Goal: Transaction & Acquisition: Purchase product/service

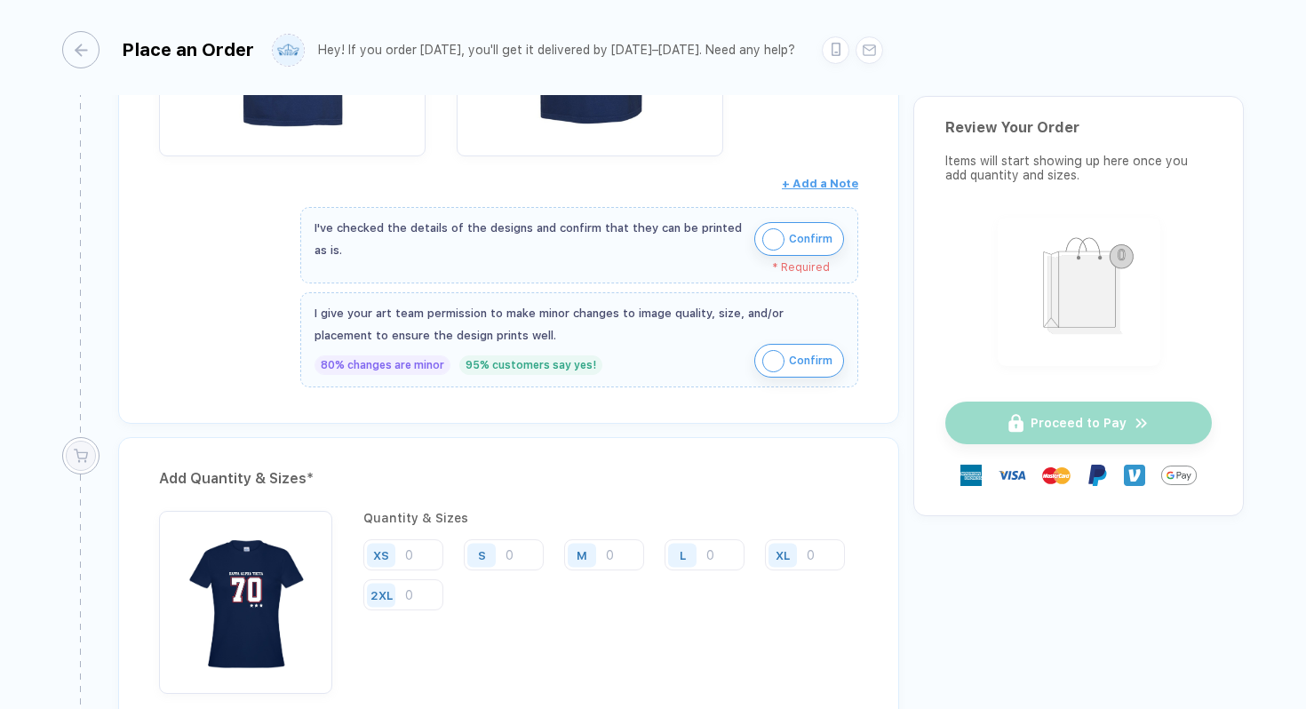
scroll to position [1021, 0]
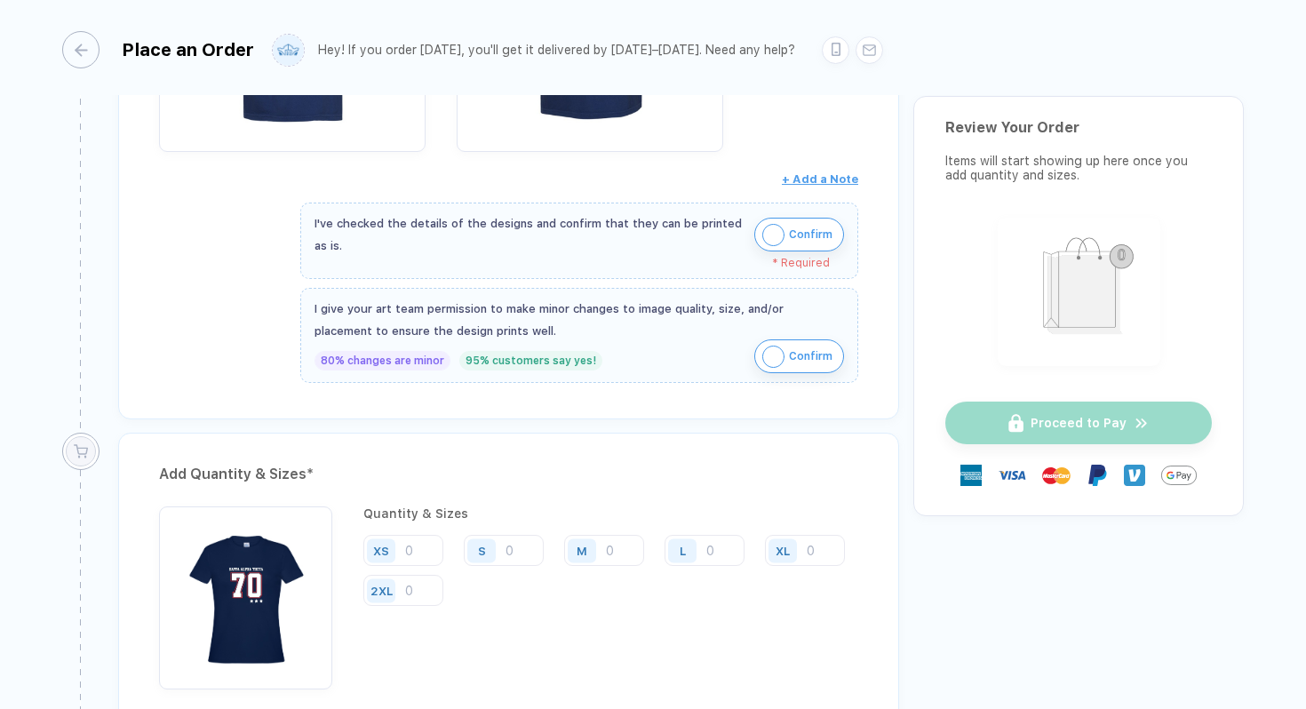
click at [772, 238] on img "button" at bounding box center [773, 235] width 22 height 22
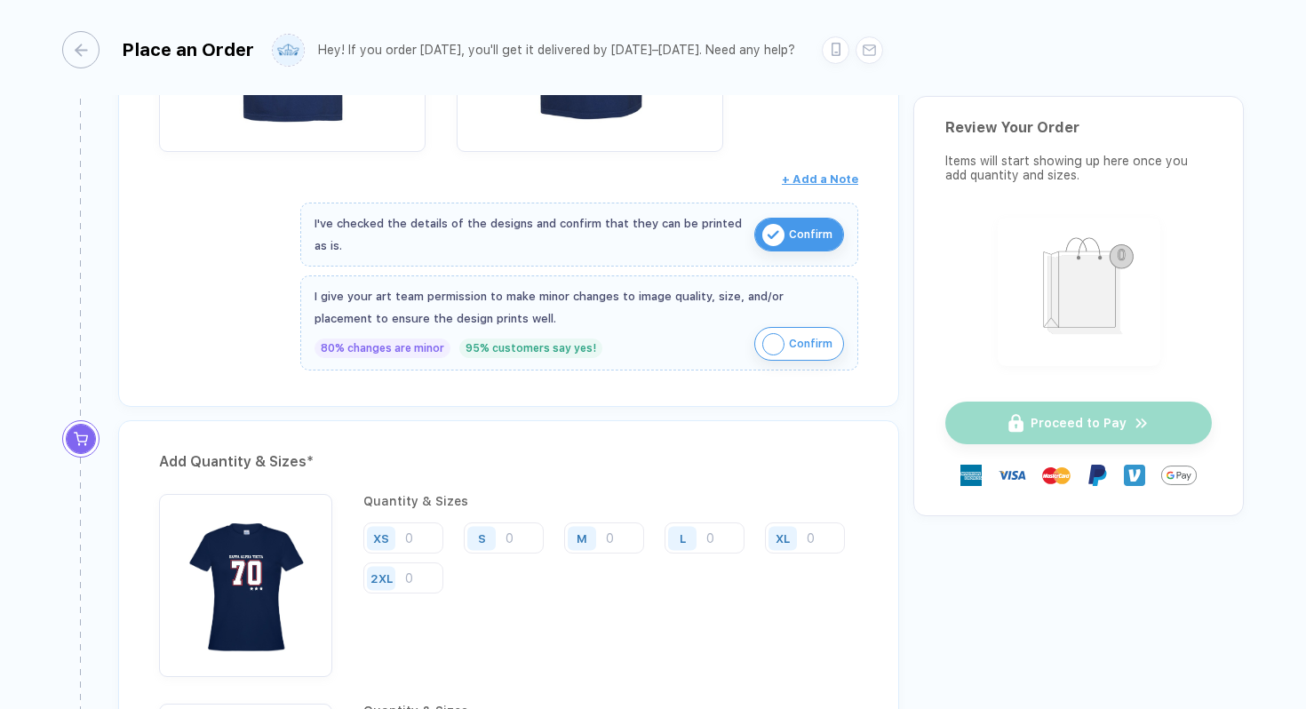
click at [763, 345] on img "button" at bounding box center [773, 344] width 22 height 22
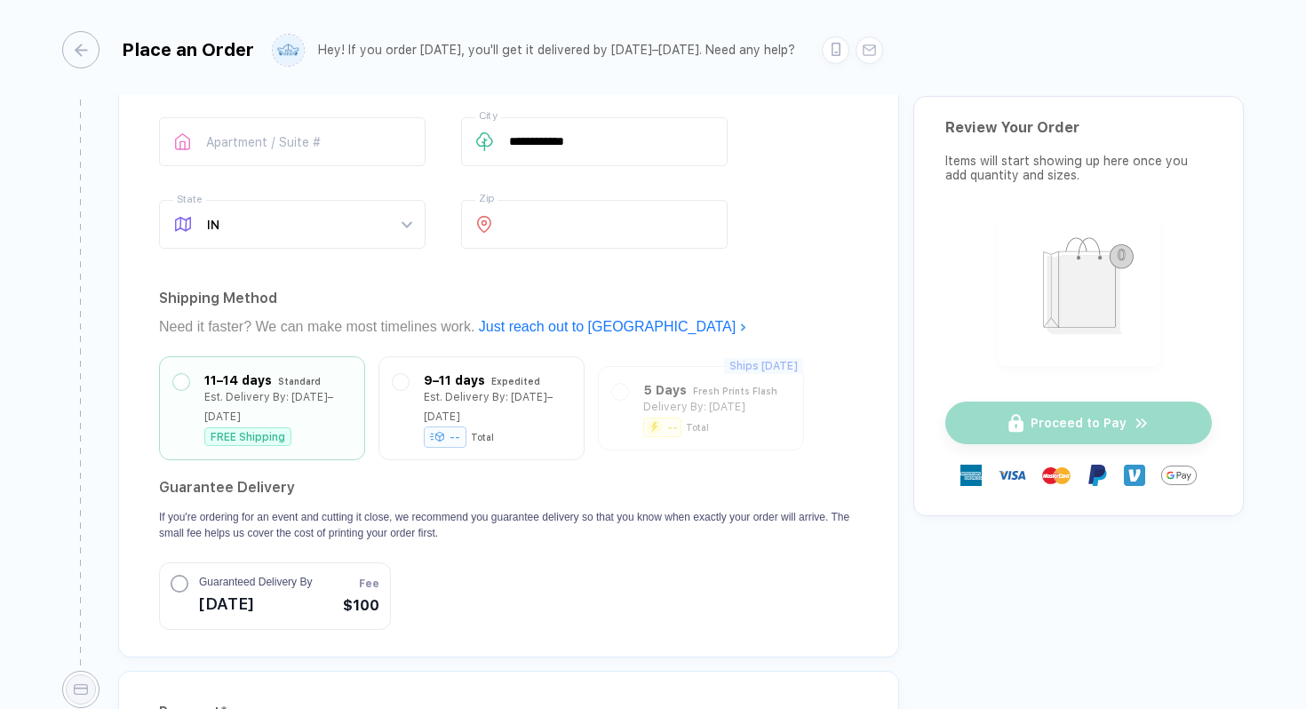
scroll to position [2018, 0]
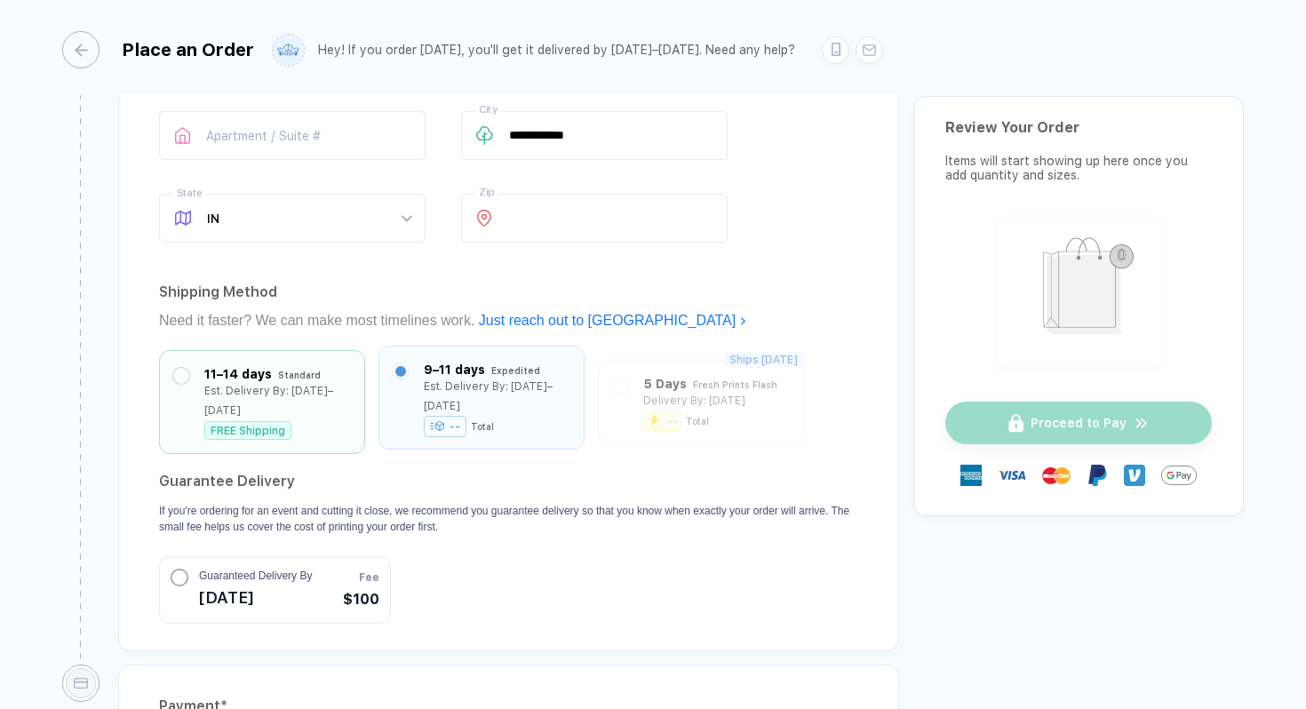
click at [401, 363] on label at bounding box center [401, 371] width 16 height 16
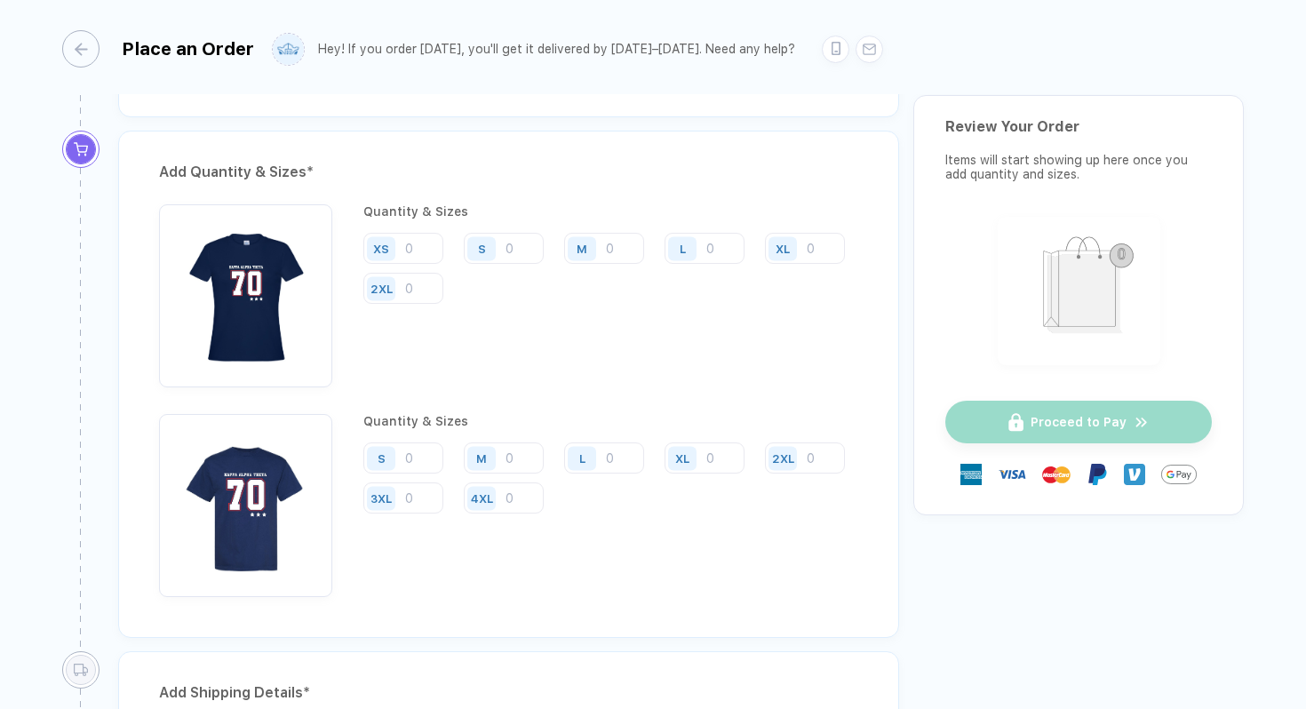
scroll to position [1304, 0]
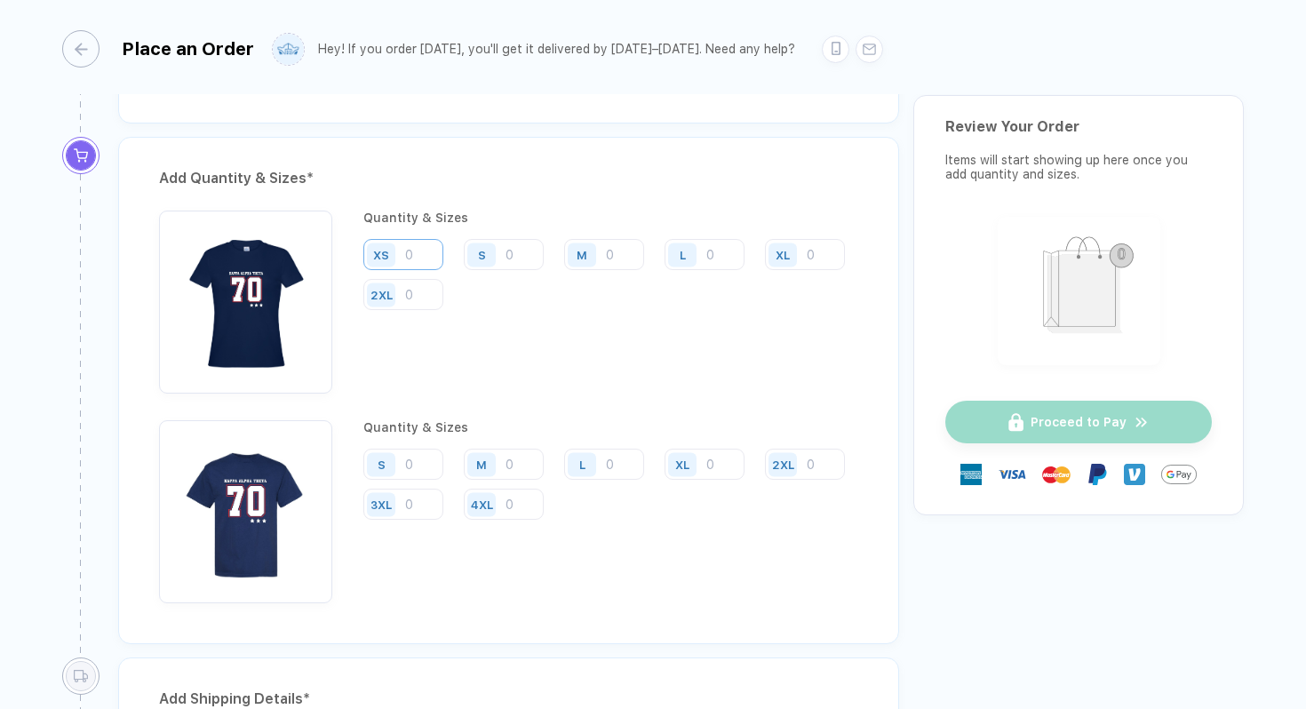
click at [414, 258] on input "number" at bounding box center [403, 254] width 80 height 31
click at [1305, 63] on div "**********" at bounding box center [653, 354] width 1306 height 711
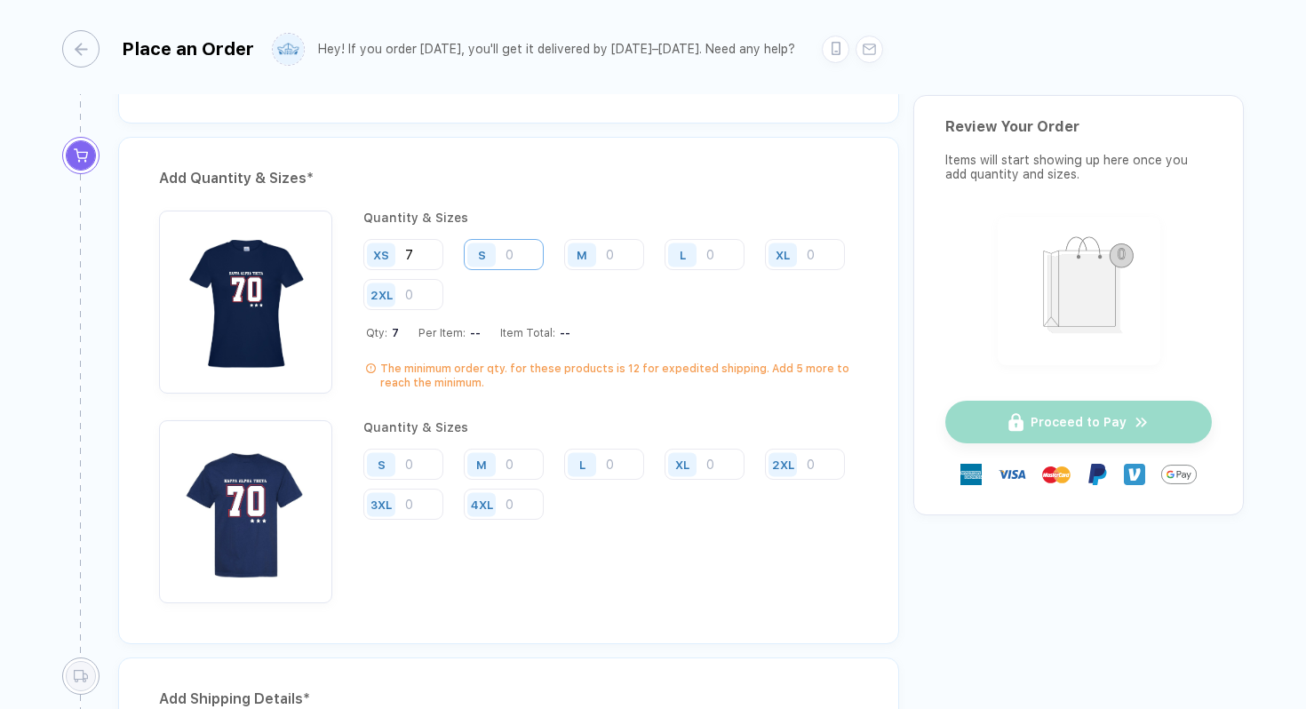
type input "7"
click at [516, 261] on input "number" at bounding box center [504, 254] width 80 height 31
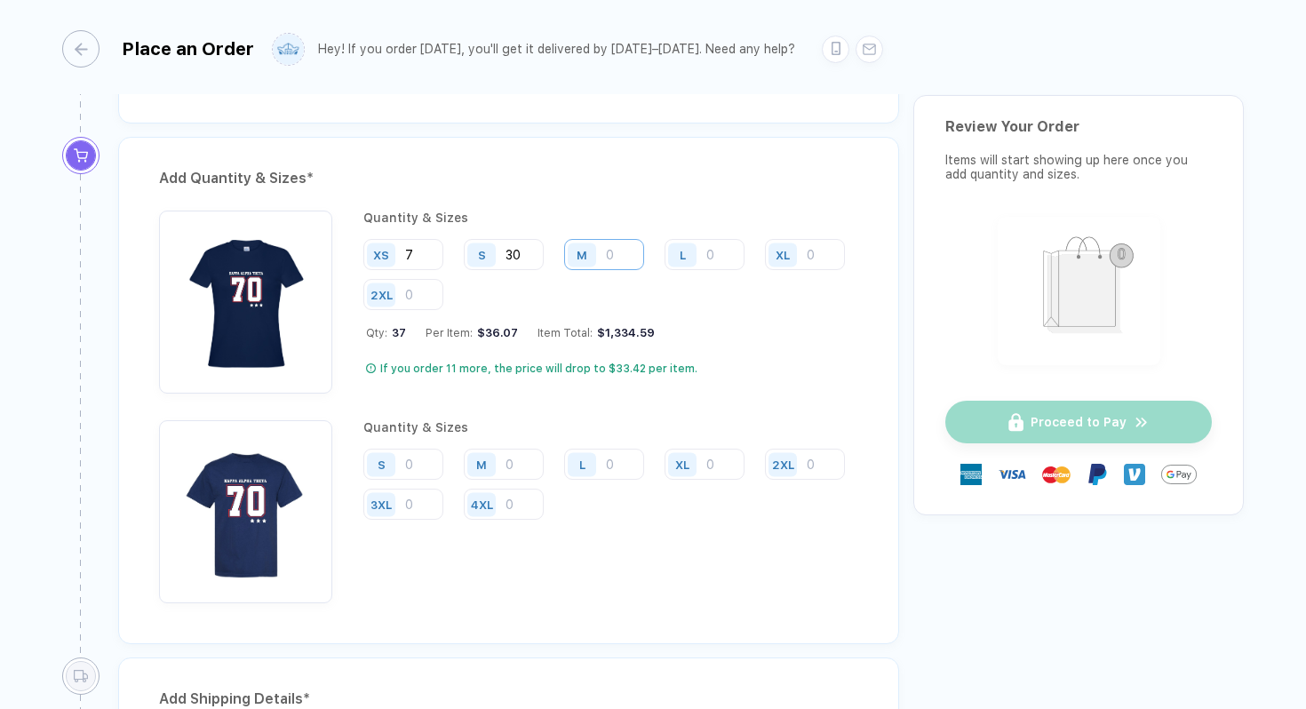
type input "30"
click at [608, 250] on input "number" at bounding box center [604, 254] width 80 height 31
type input "30"
click at [711, 252] on input "number" at bounding box center [704, 254] width 80 height 31
type input "10"
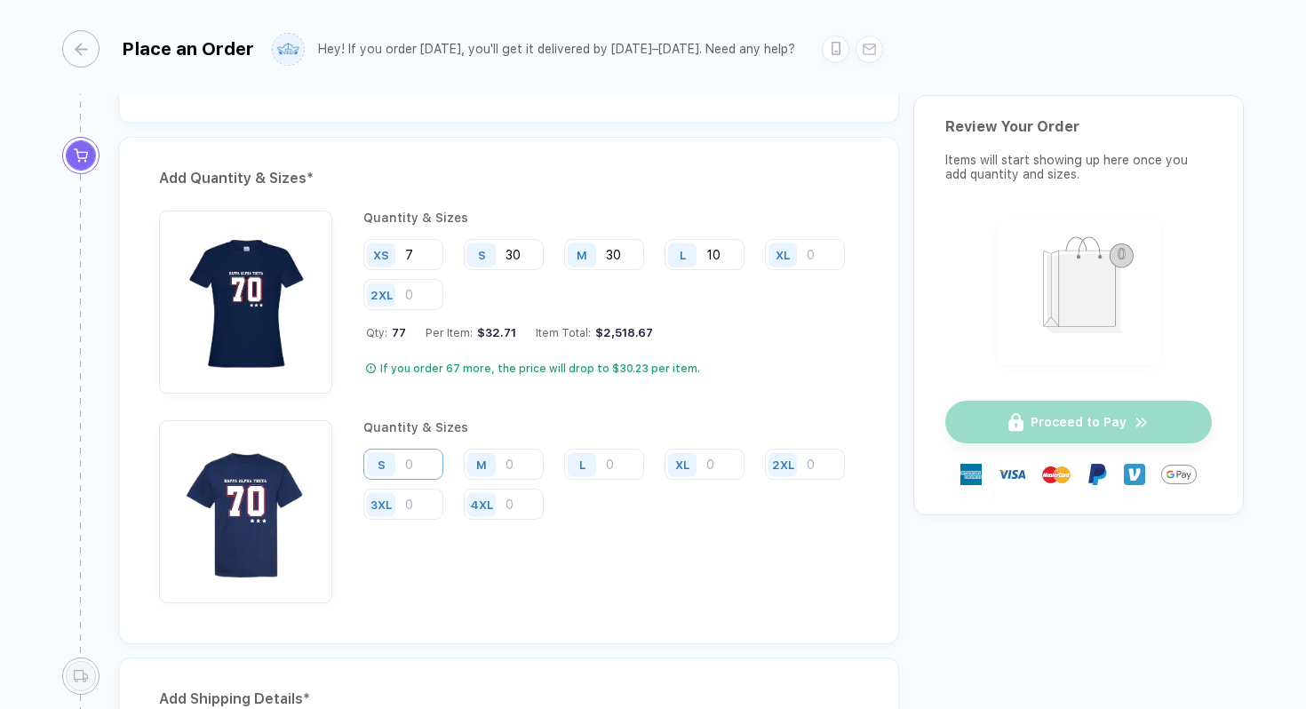
click at [419, 461] on input "number" at bounding box center [403, 464] width 80 height 31
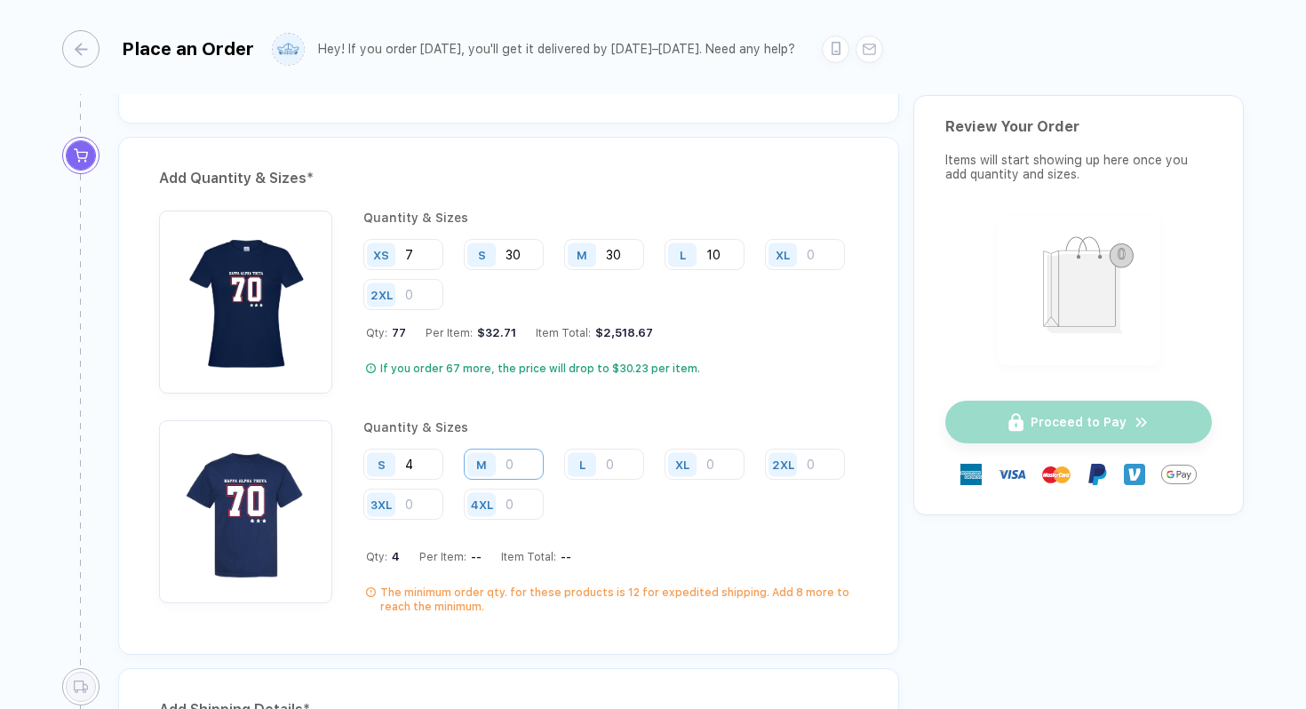
type input "4"
click at [513, 458] on input "number" at bounding box center [504, 464] width 80 height 31
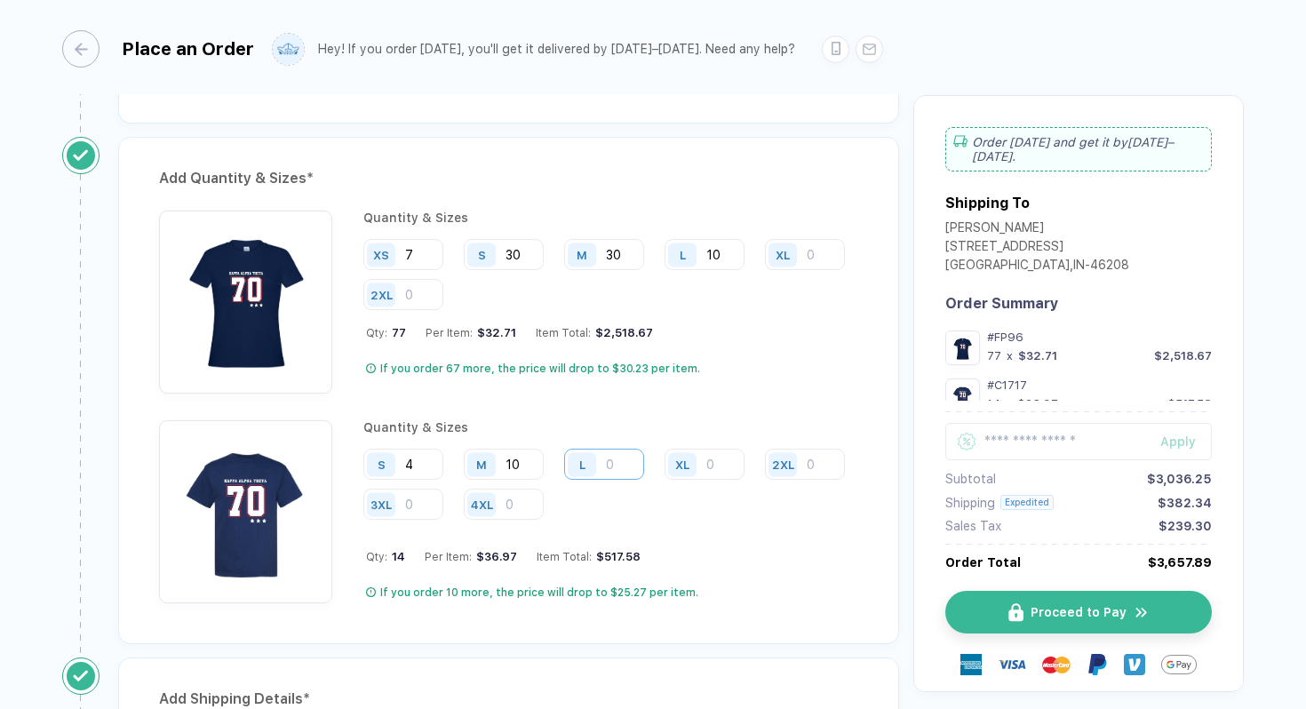
type input "10"
click at [616, 459] on input "number" at bounding box center [604, 464] width 80 height 31
type input "6"
click at [709, 465] on input "number" at bounding box center [704, 464] width 80 height 31
type input "8"
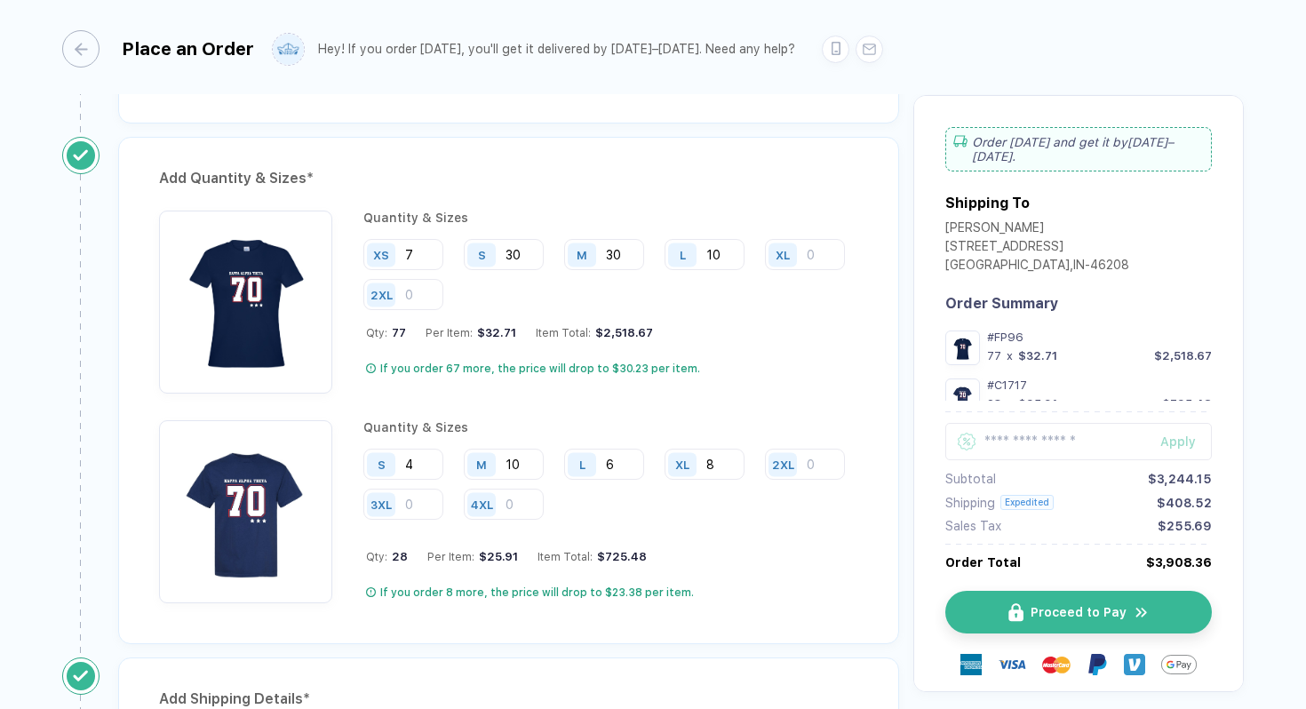
click at [1267, 115] on div "**********" at bounding box center [653, 354] width 1306 height 711
click at [1070, 622] on button "Proceed to Pay" at bounding box center [1085, 612] width 266 height 43
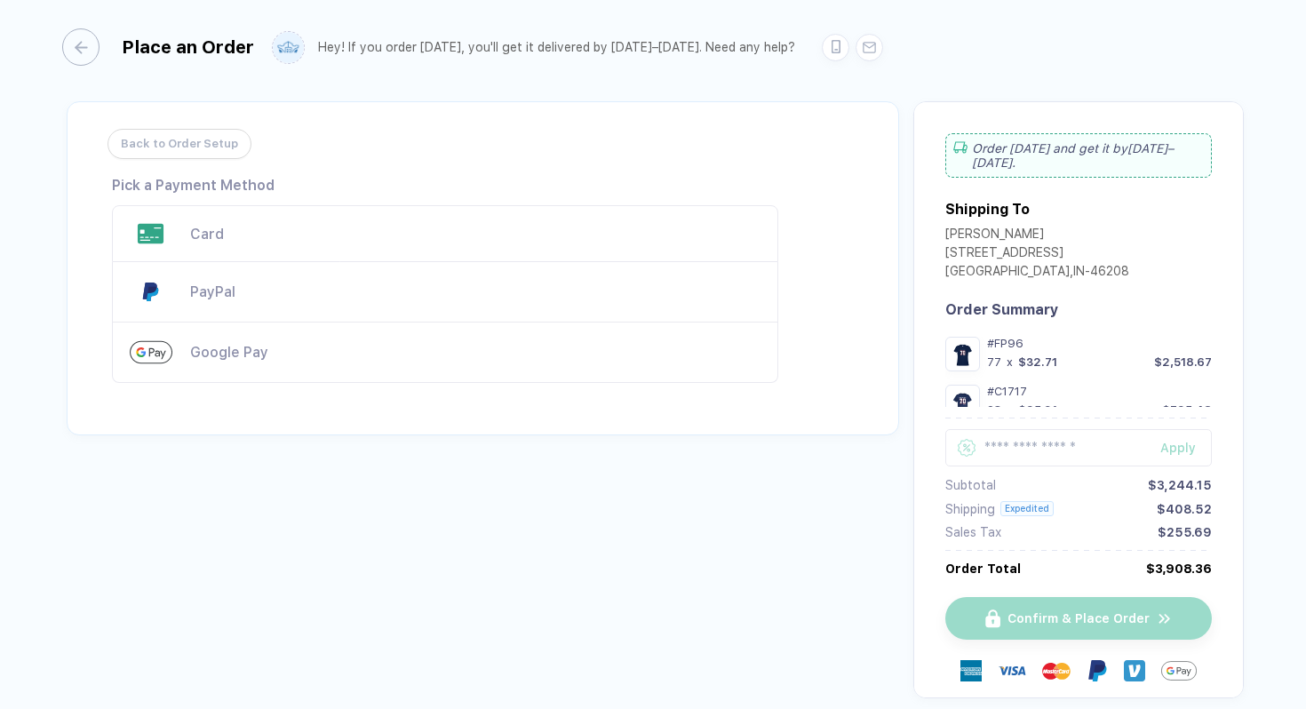
click at [405, 224] on div "Card" at bounding box center [445, 233] width 666 height 57
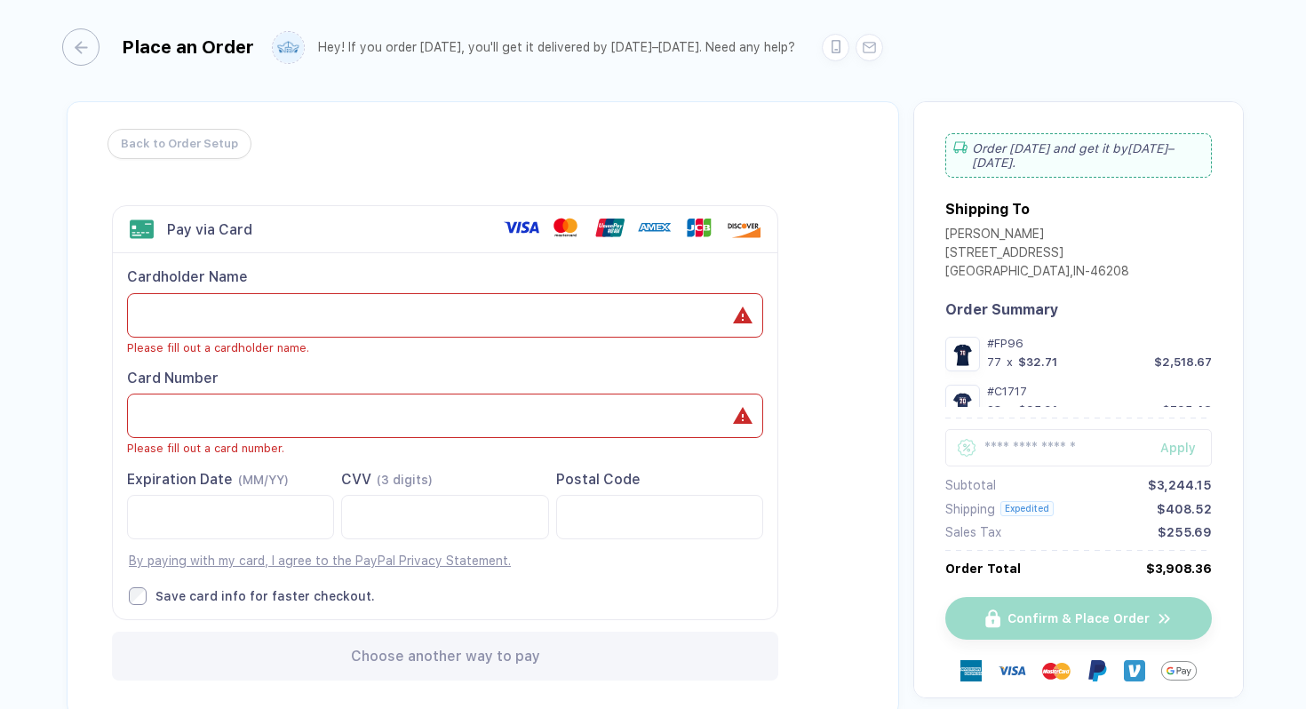
click at [694, 68] on div "Place an Order Hey! If you order [DATE], you'll get it delivered by [DATE]–[DAT…" at bounding box center [652, 44] width 1181 height 95
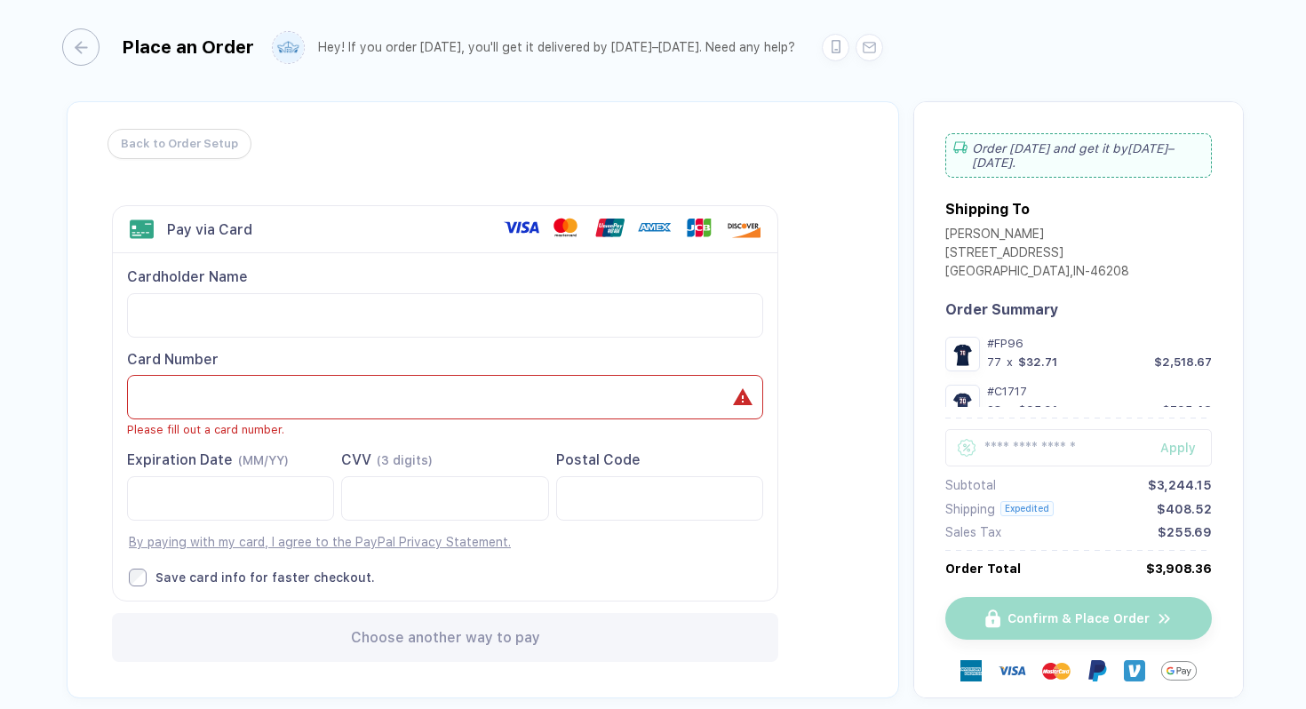
click at [1279, 139] on div "Place an Order Hey! If you order [DATE], you'll get it delivered by [DATE]–[DAT…" at bounding box center [653, 352] width 1306 height 711
